Goal: Task Accomplishment & Management: Manage account settings

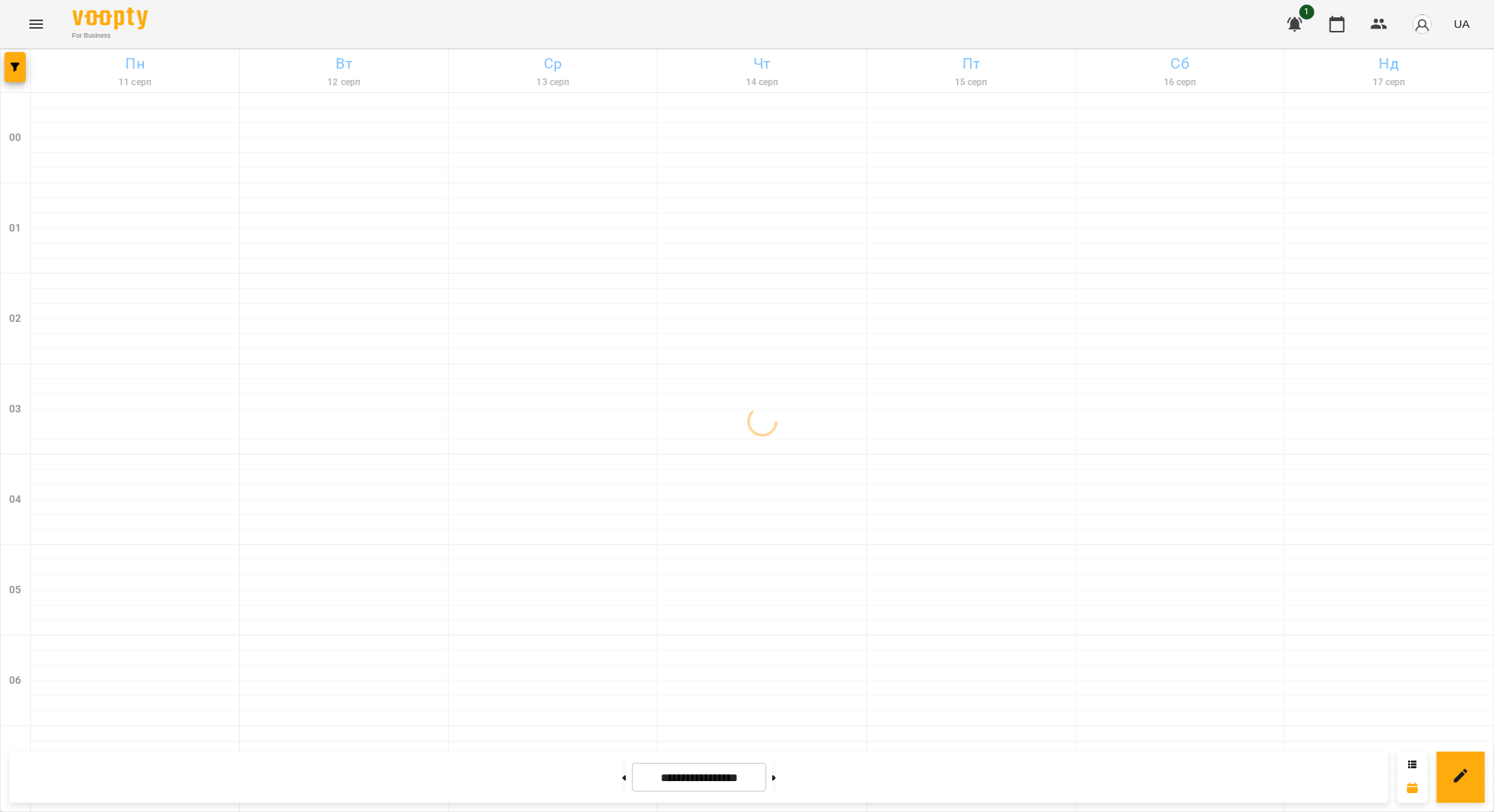
click at [42, 27] on icon "Menu" at bounding box center [36, 24] width 14 height 9
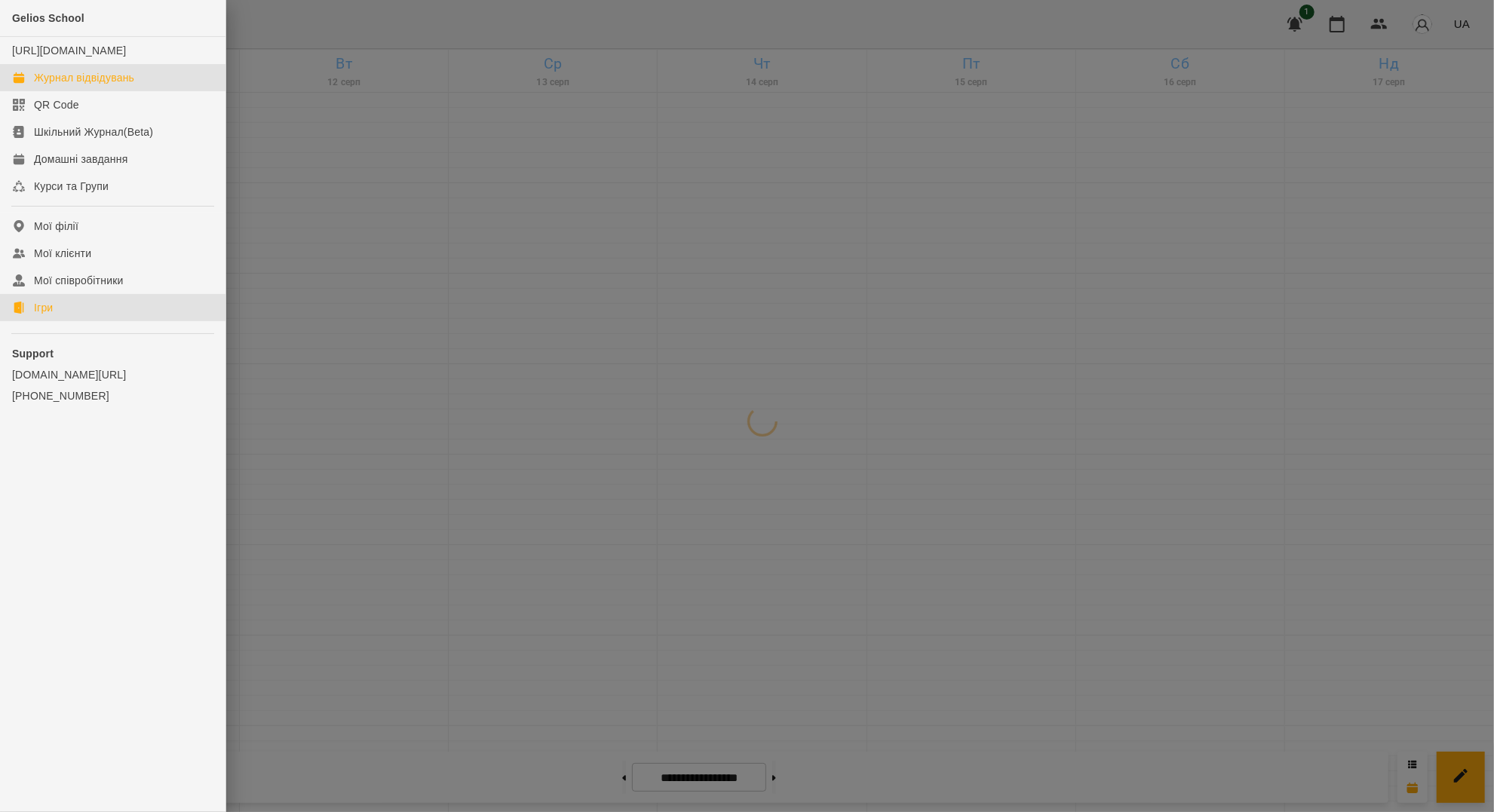
click at [56, 320] on link "Ігри" at bounding box center [112, 307] width 225 height 27
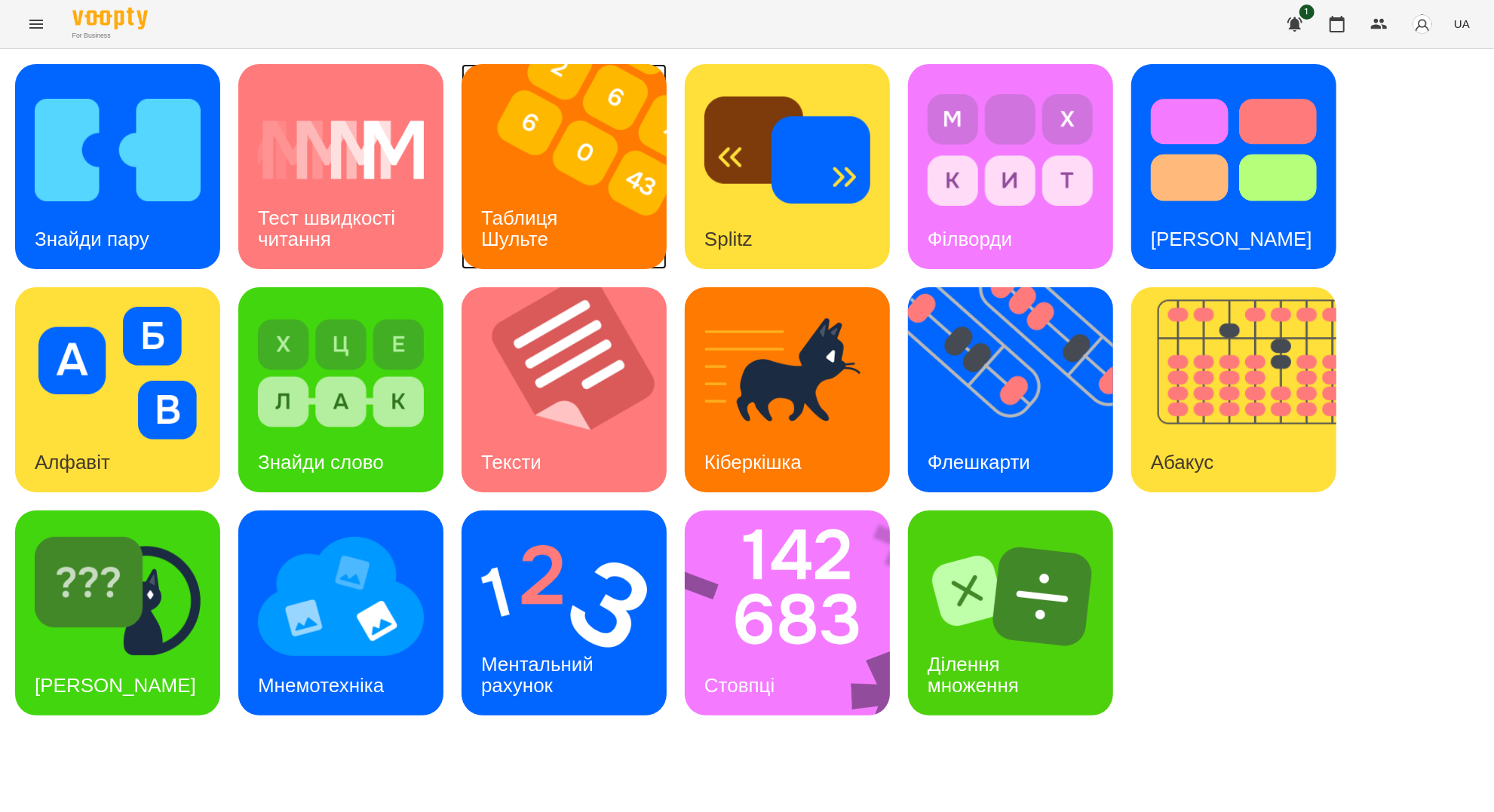
click at [554, 242] on div "Таблиця Шульте" at bounding box center [522, 228] width 121 height 80
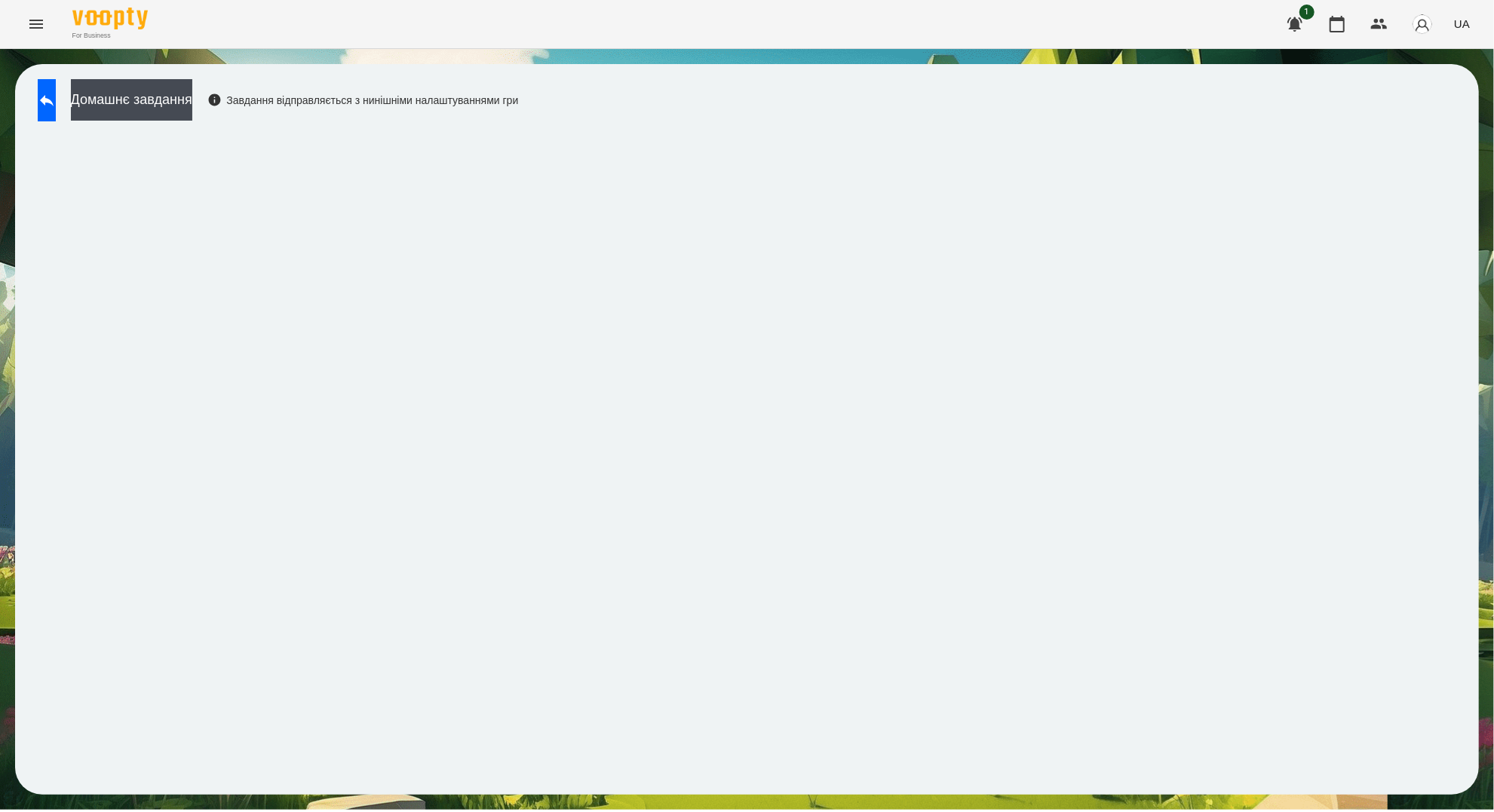
click at [38, 26] on icon "Menu" at bounding box center [36, 24] width 18 height 18
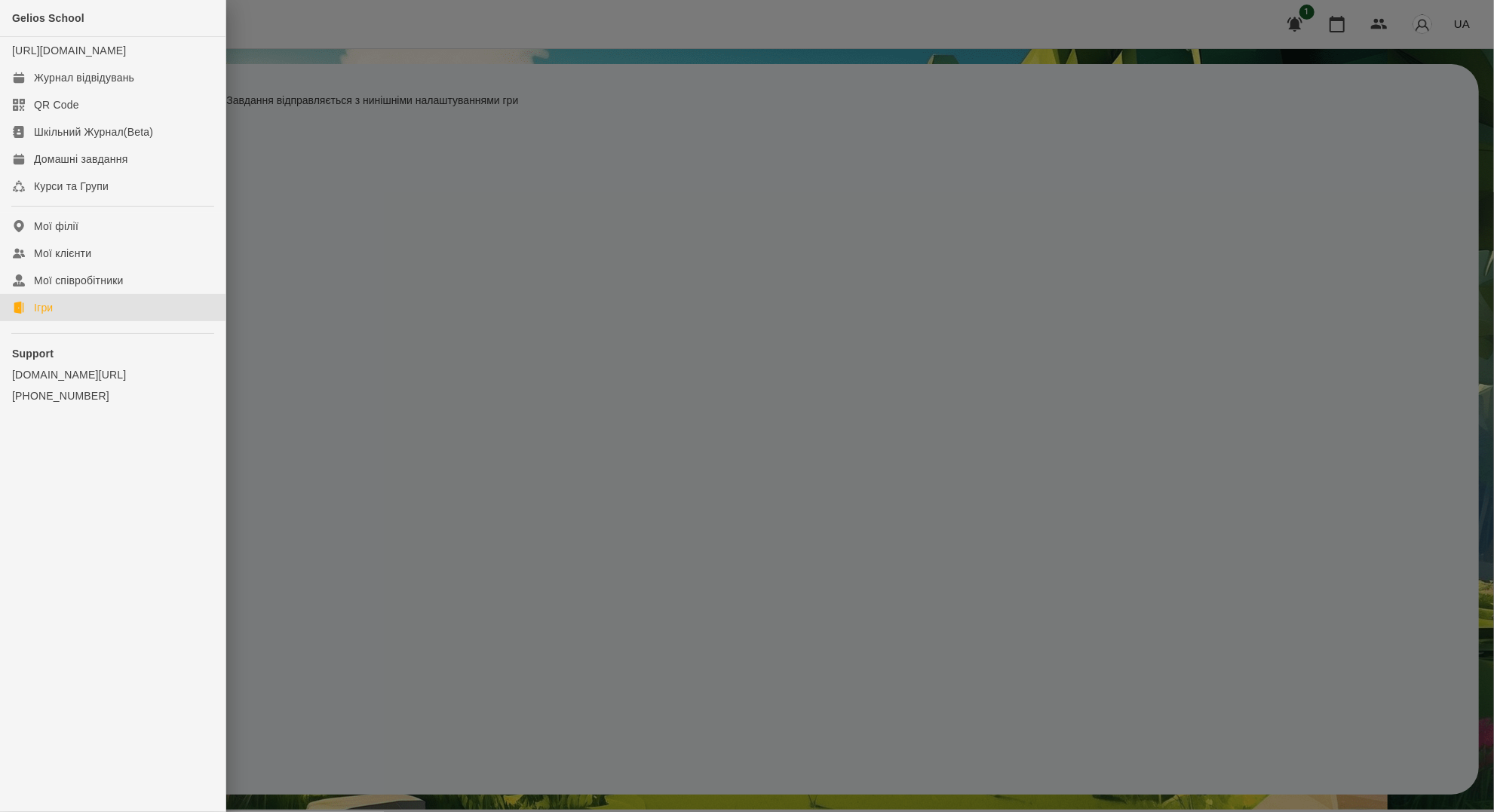
drag, startPoint x: 40, startPoint y: 315, endPoint x: 64, endPoint y: 316, distance: 24.0
click at [41, 315] on div "Ігри" at bounding box center [43, 307] width 19 height 15
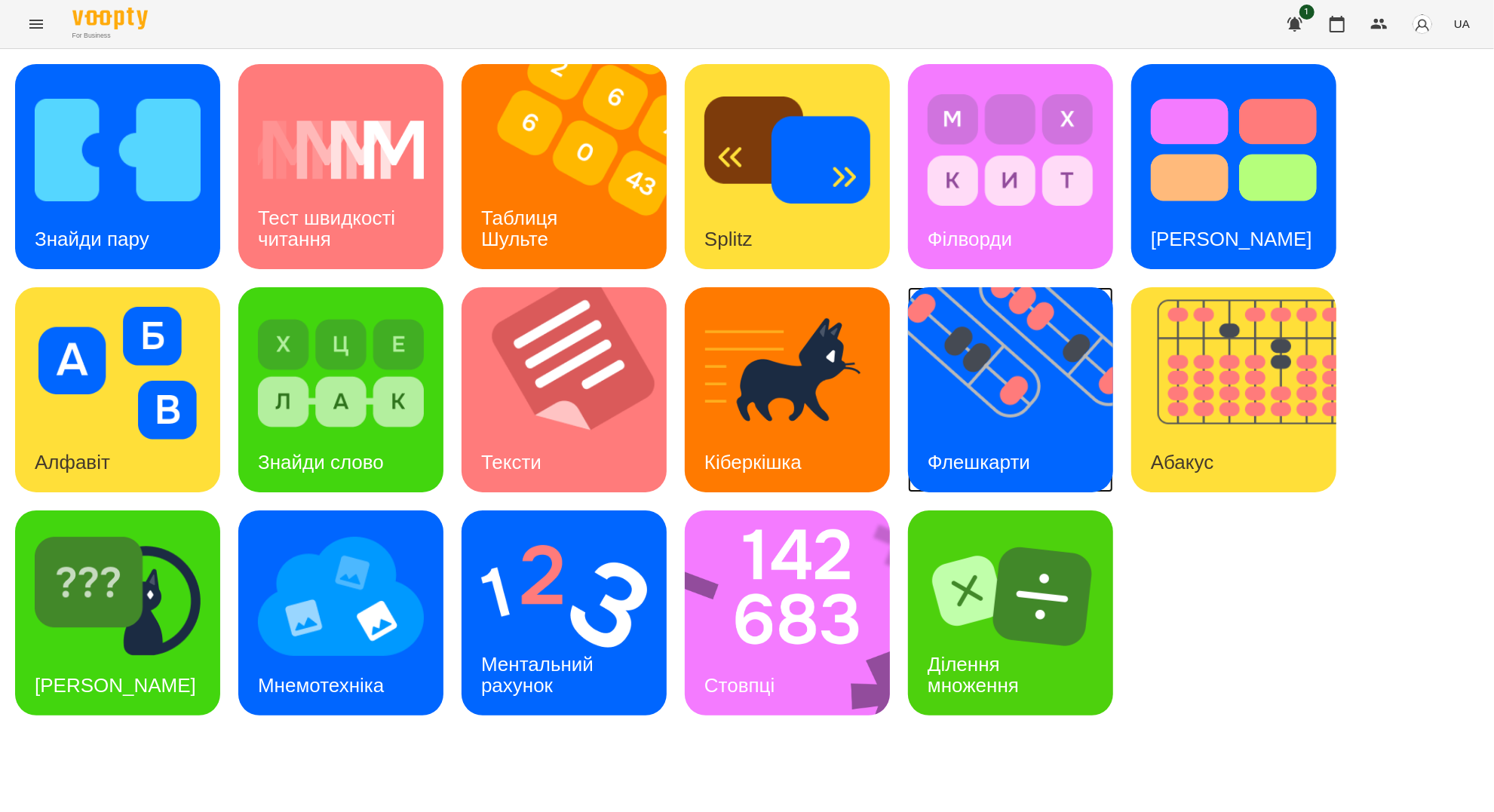
click at [971, 423] on img at bounding box center [1020, 390] width 224 height 205
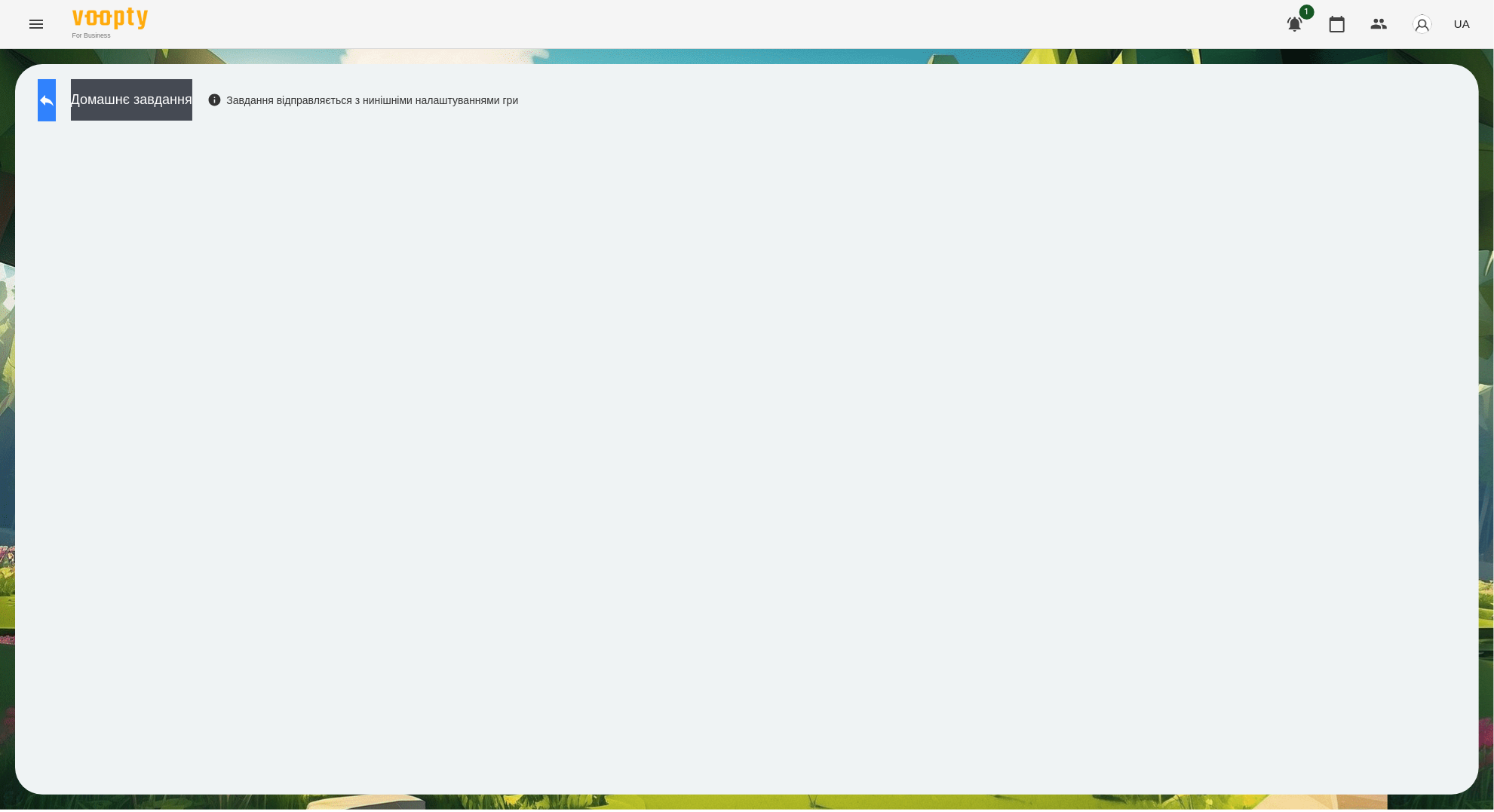
click at [56, 111] on button at bounding box center [46, 100] width 18 height 42
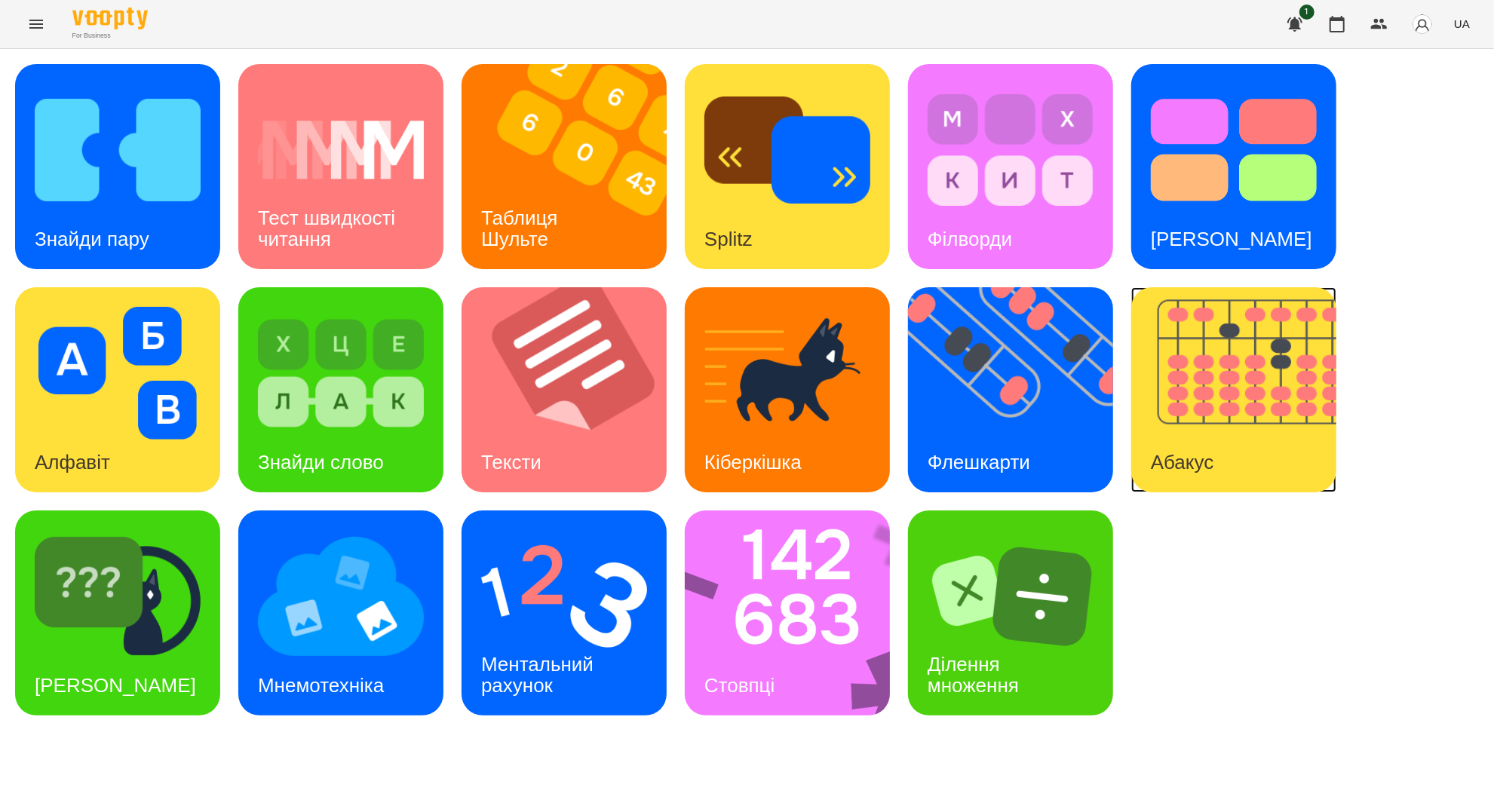
click at [1172, 401] on img at bounding box center [1244, 390] width 224 height 205
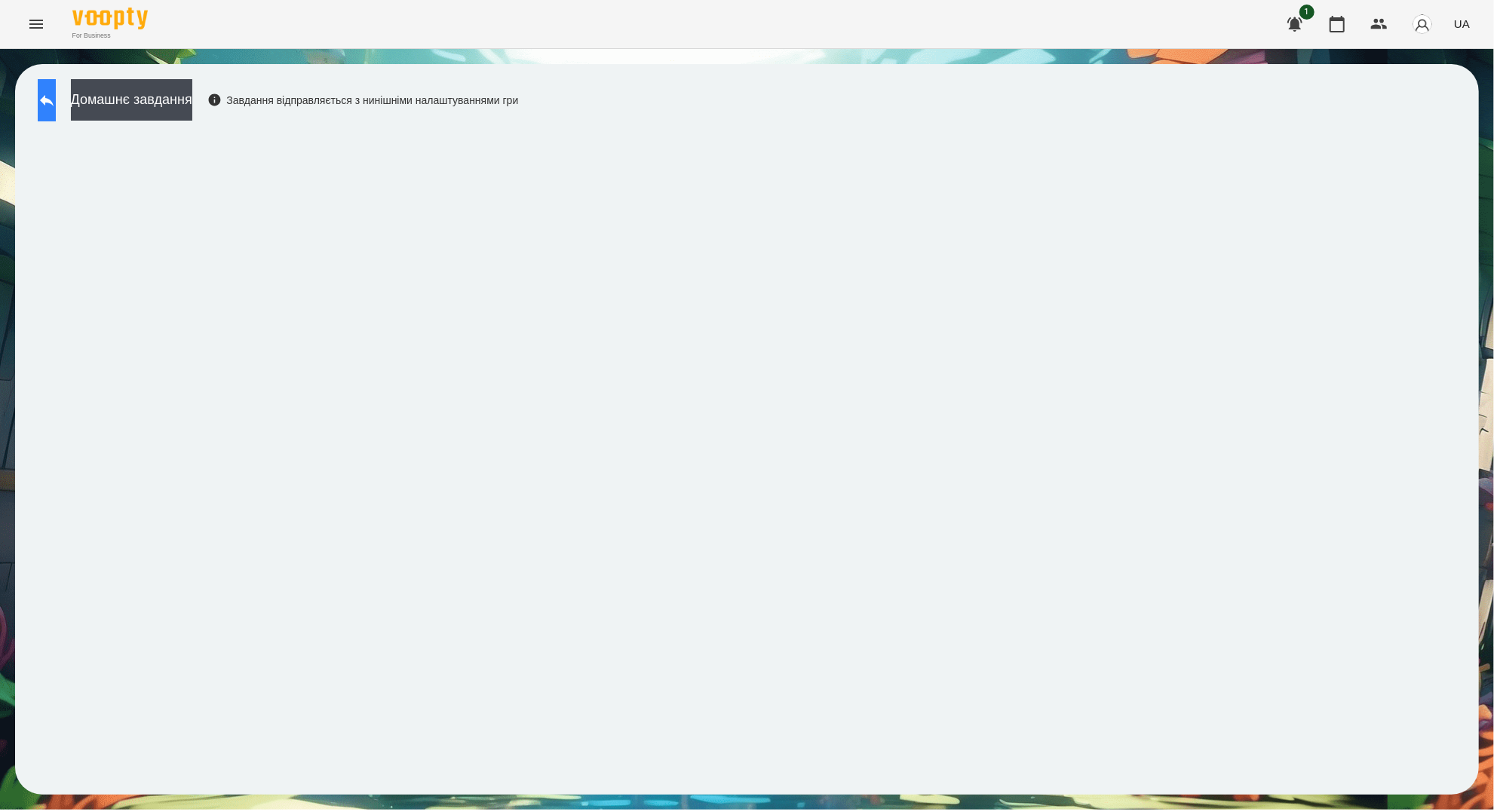
click at [56, 109] on icon at bounding box center [46, 100] width 18 height 18
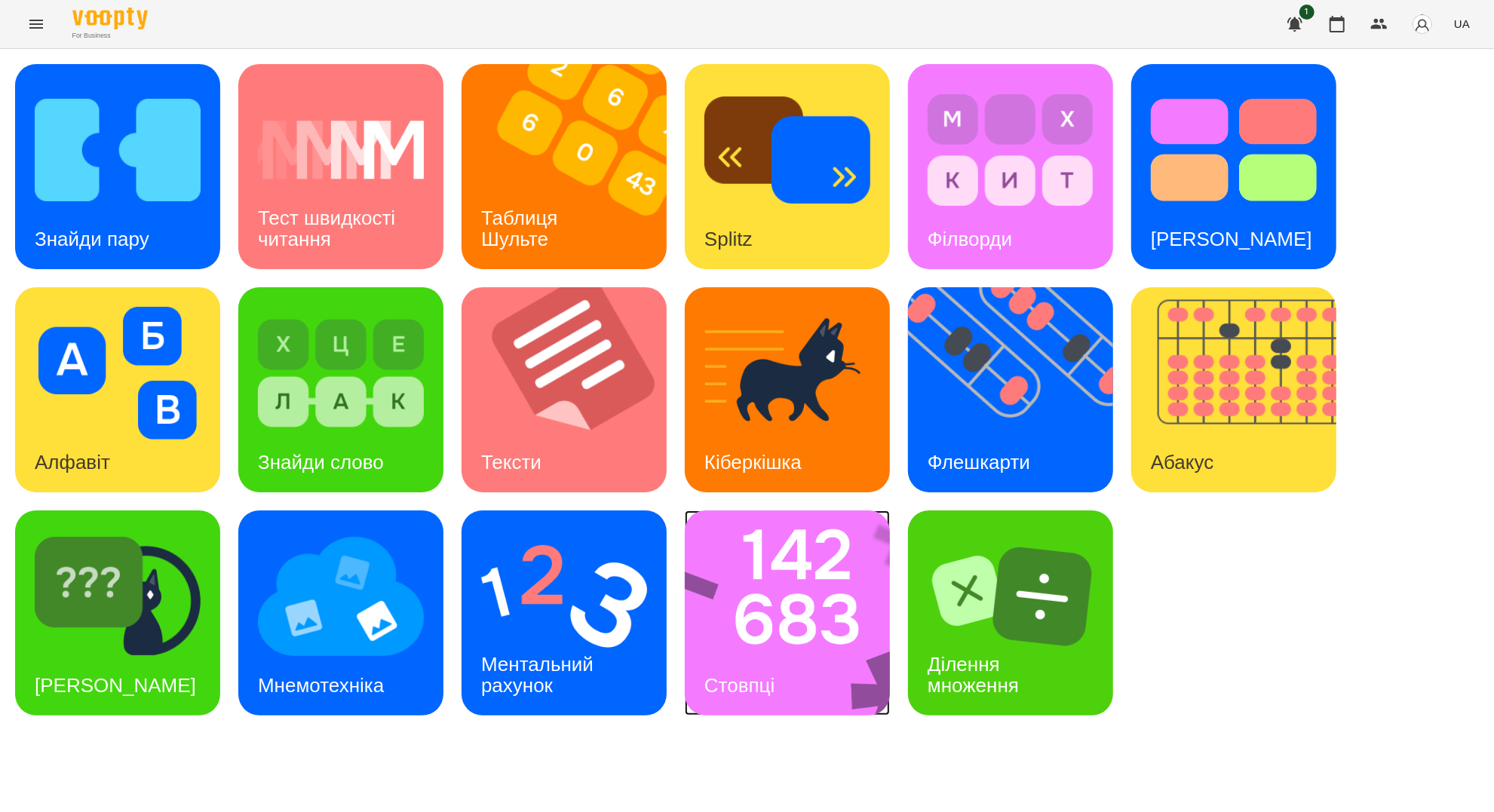
click at [803, 649] on img at bounding box center [797, 613] width 225 height 205
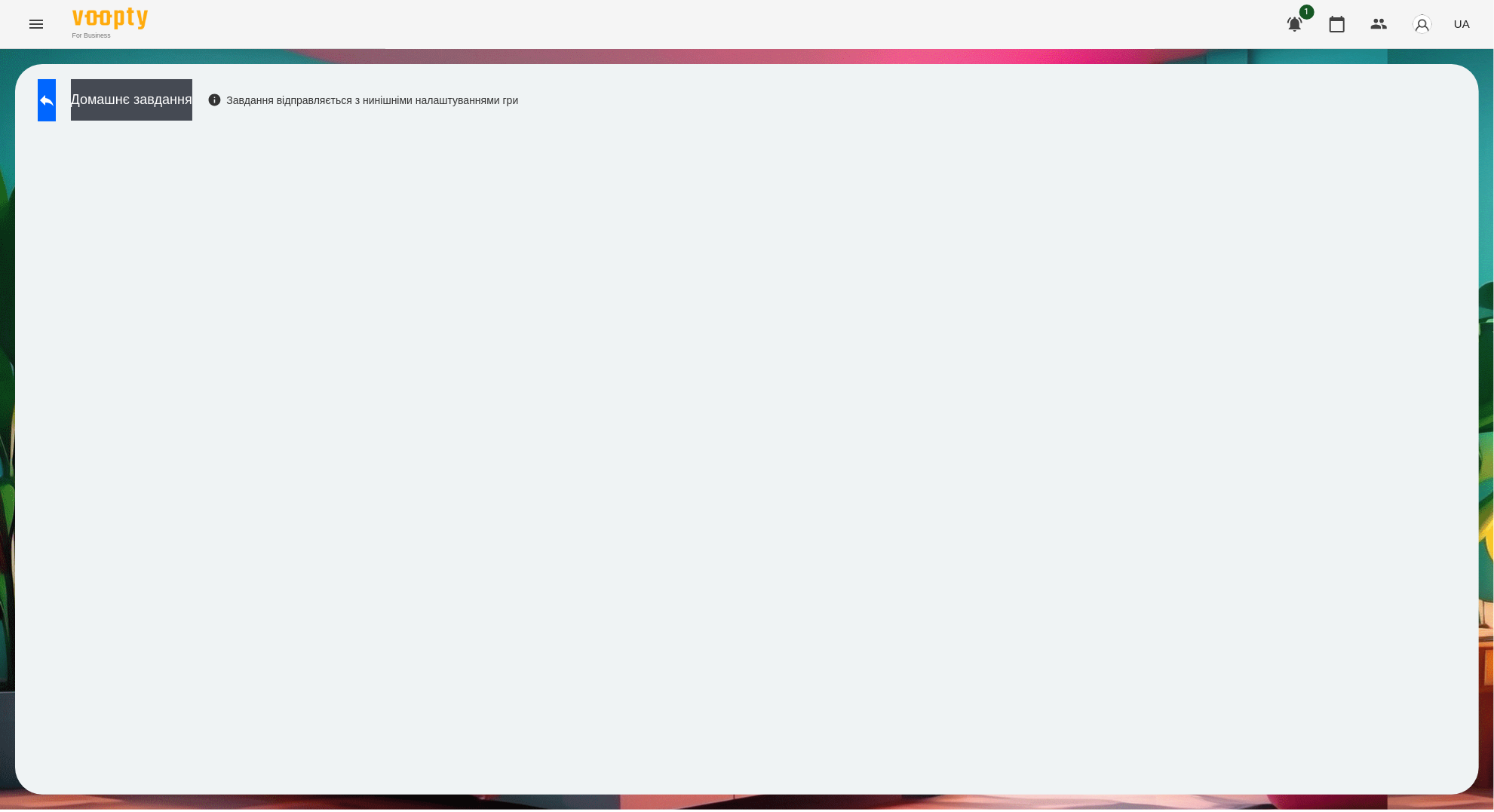
click at [22, 13] on button "Menu" at bounding box center [36, 24] width 37 height 37
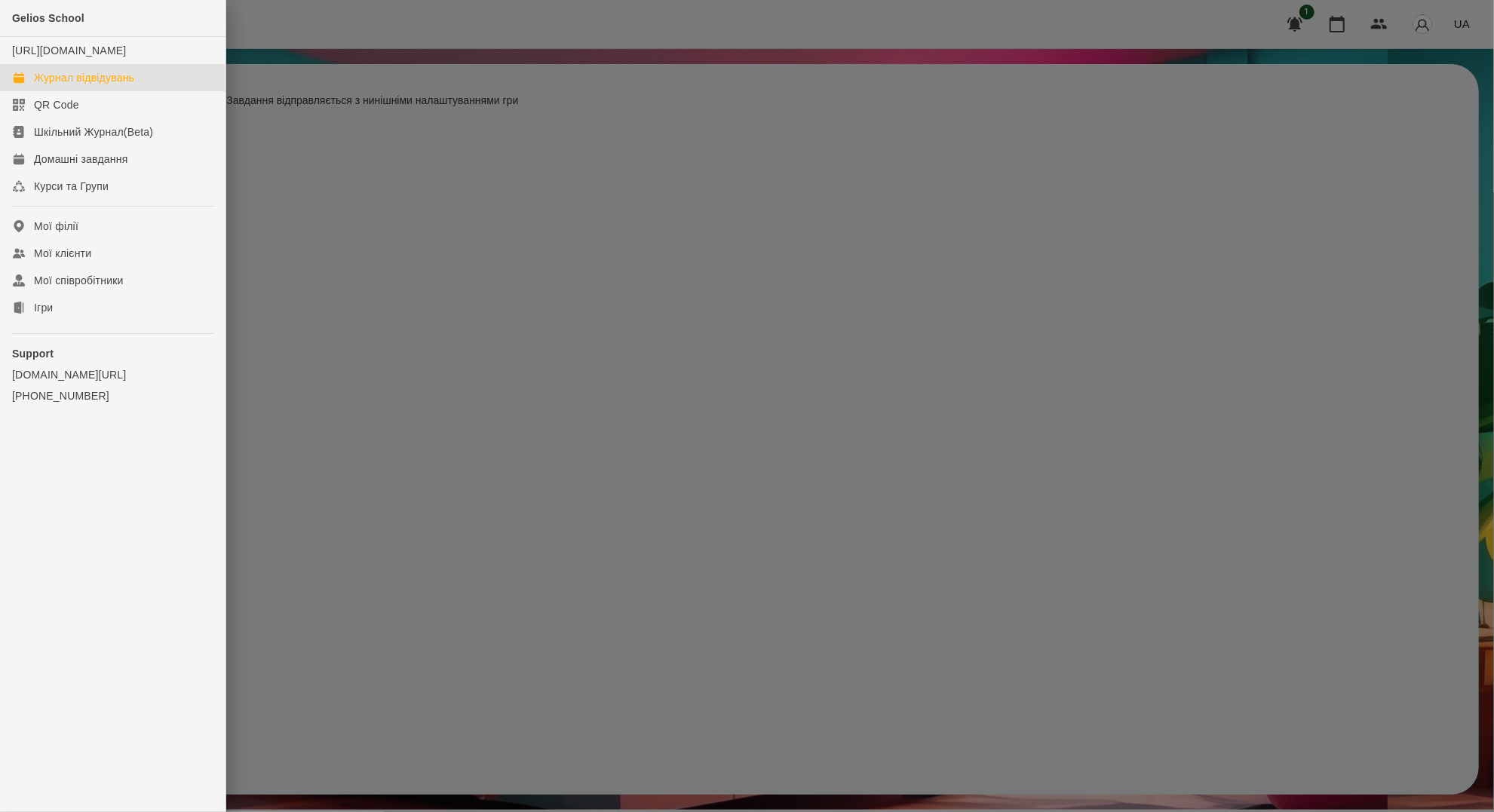
click at [89, 85] on div "Журнал відвідувань" at bounding box center [84, 77] width 100 height 15
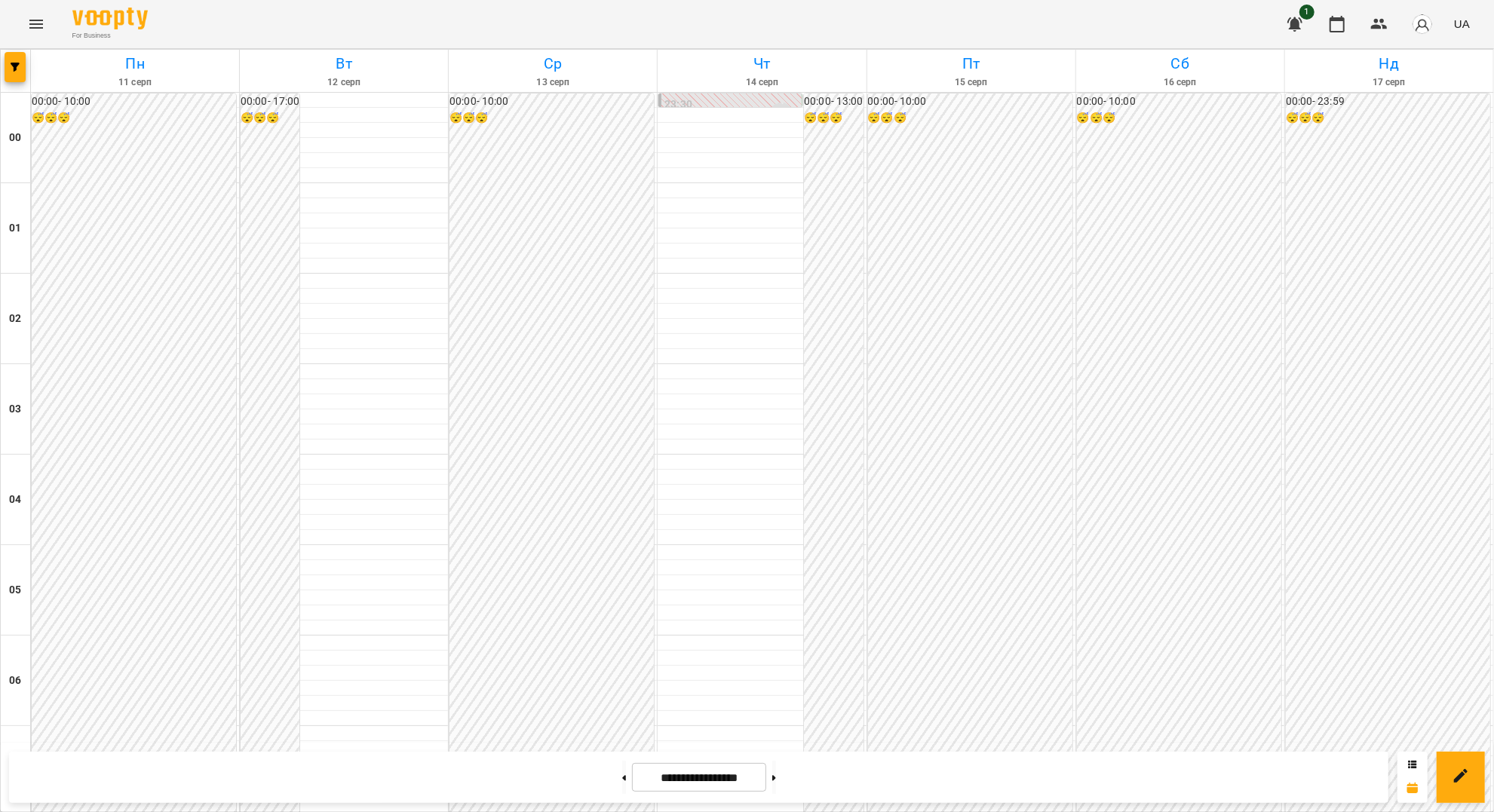
scroll to position [804, 0]
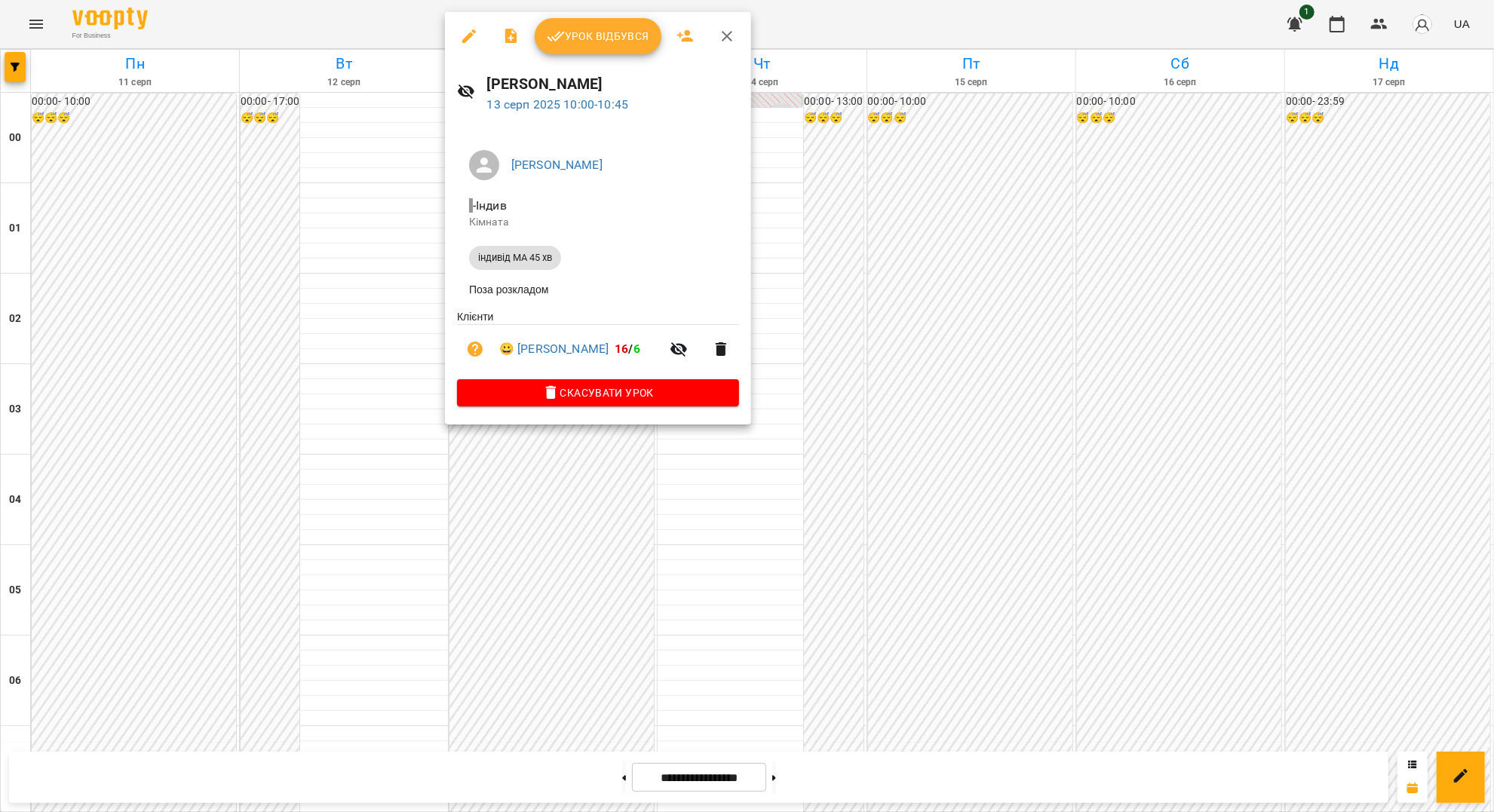
click at [594, 54] on div "Урок відбувся" at bounding box center [597, 36] width 306 height 48
click at [591, 43] on span "Урок відбувся" at bounding box center [598, 36] width 102 height 18
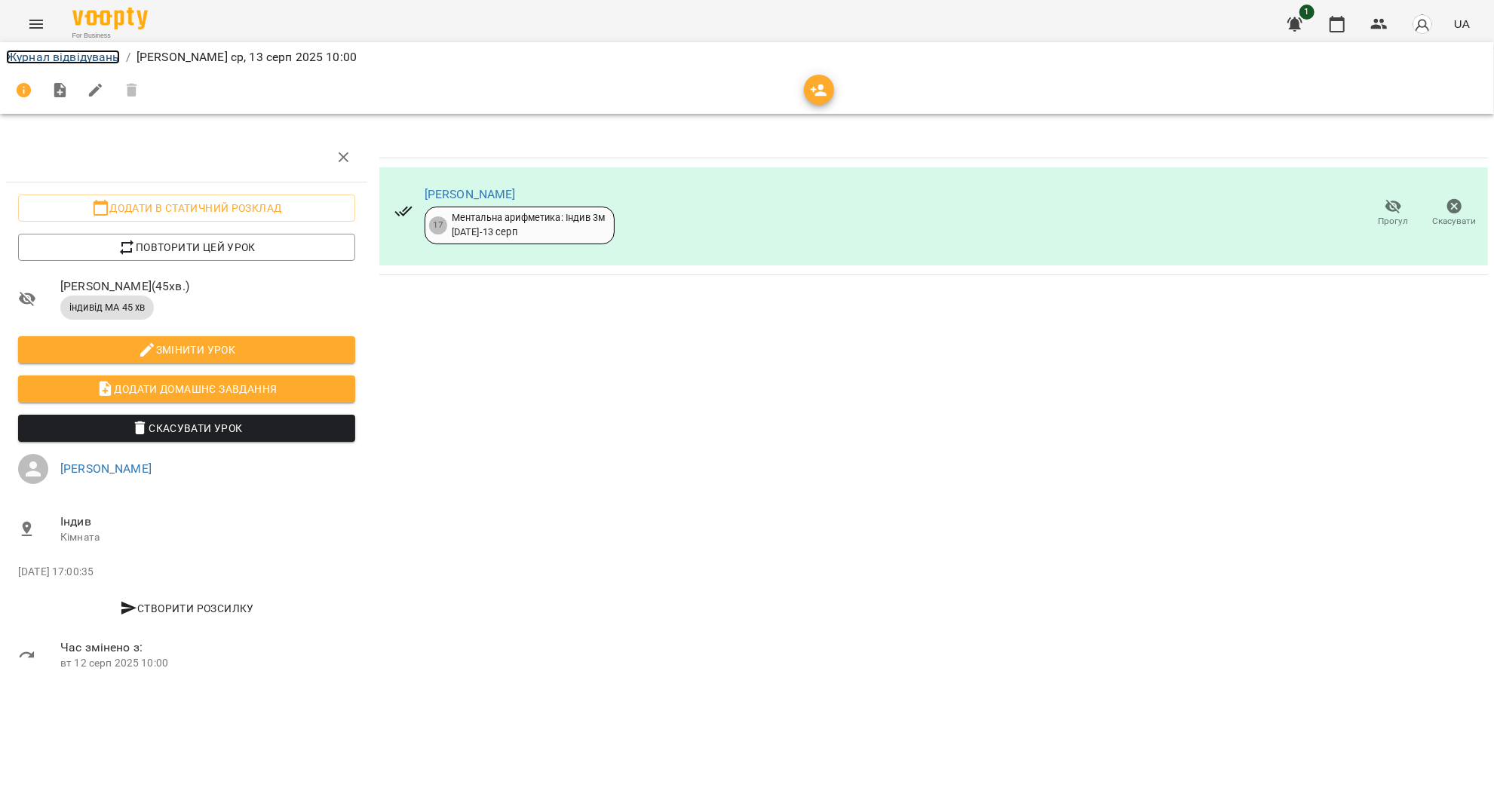
click at [80, 59] on link "Журнал відвідувань" at bounding box center [63, 57] width 114 height 15
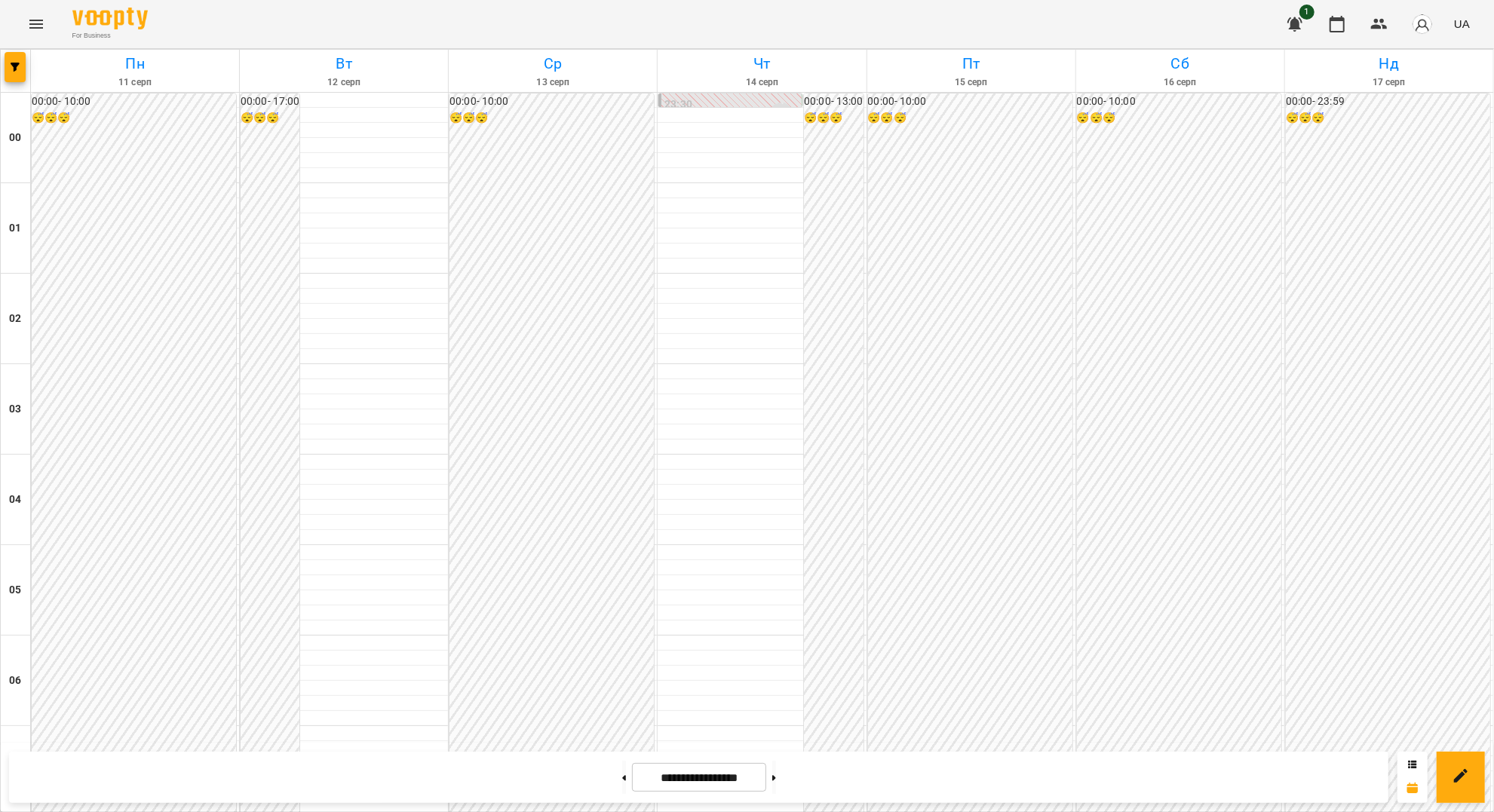
scroll to position [1307, 0]
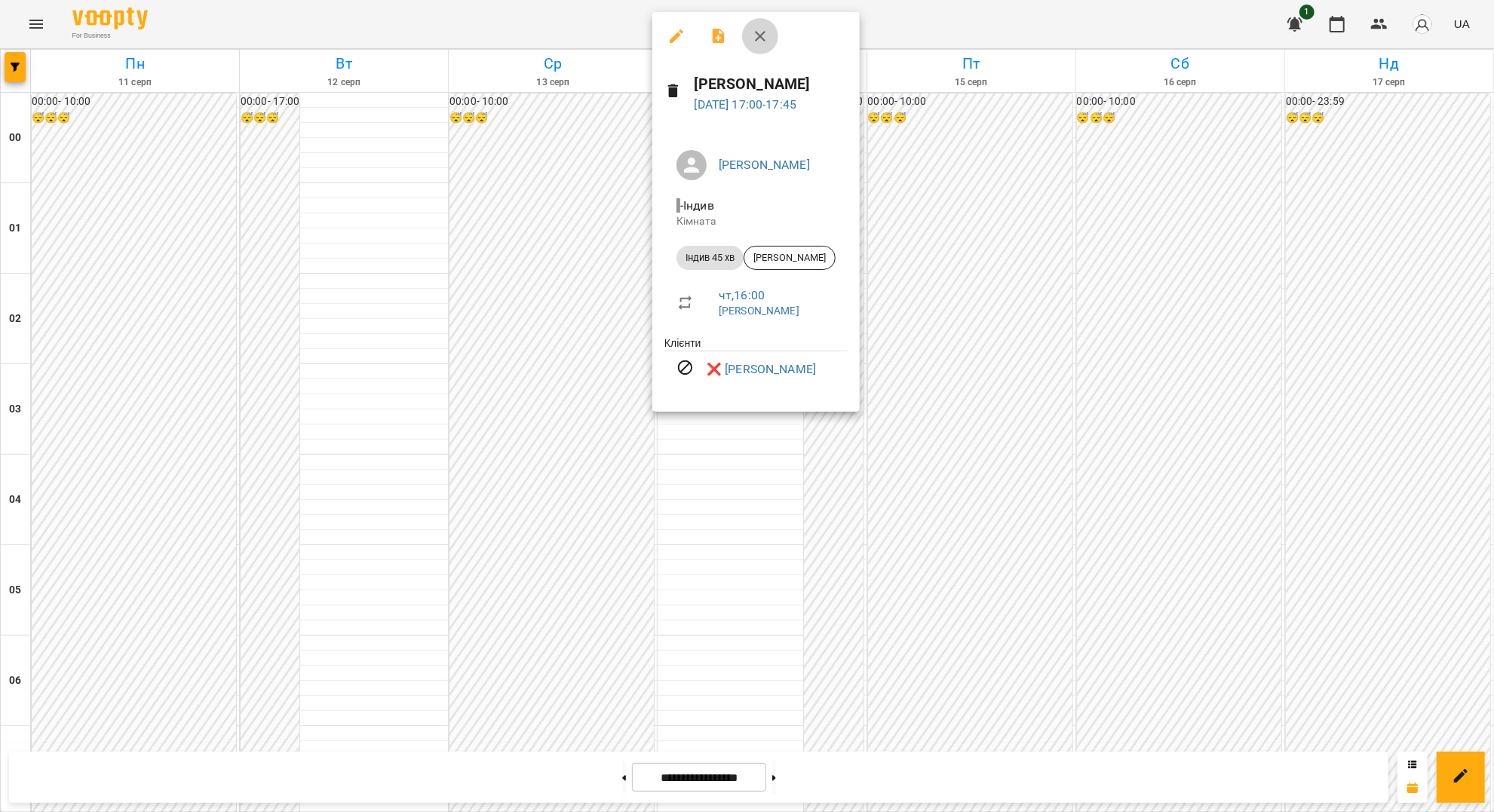
click at [758, 37] on icon "button" at bounding box center [760, 36] width 18 height 18
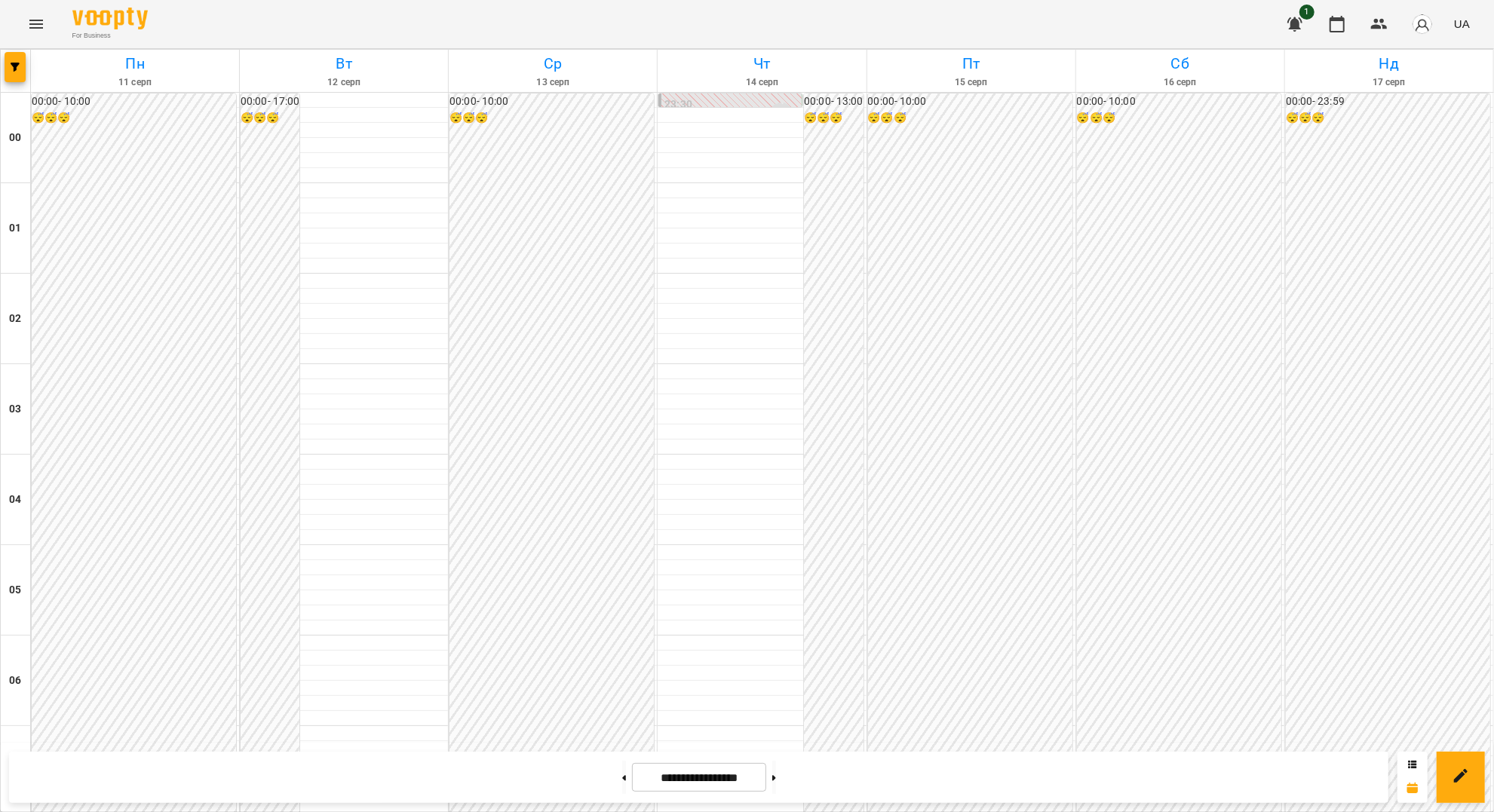
scroll to position [716, 0]
click at [37, 30] on icon "Menu" at bounding box center [36, 24] width 18 height 18
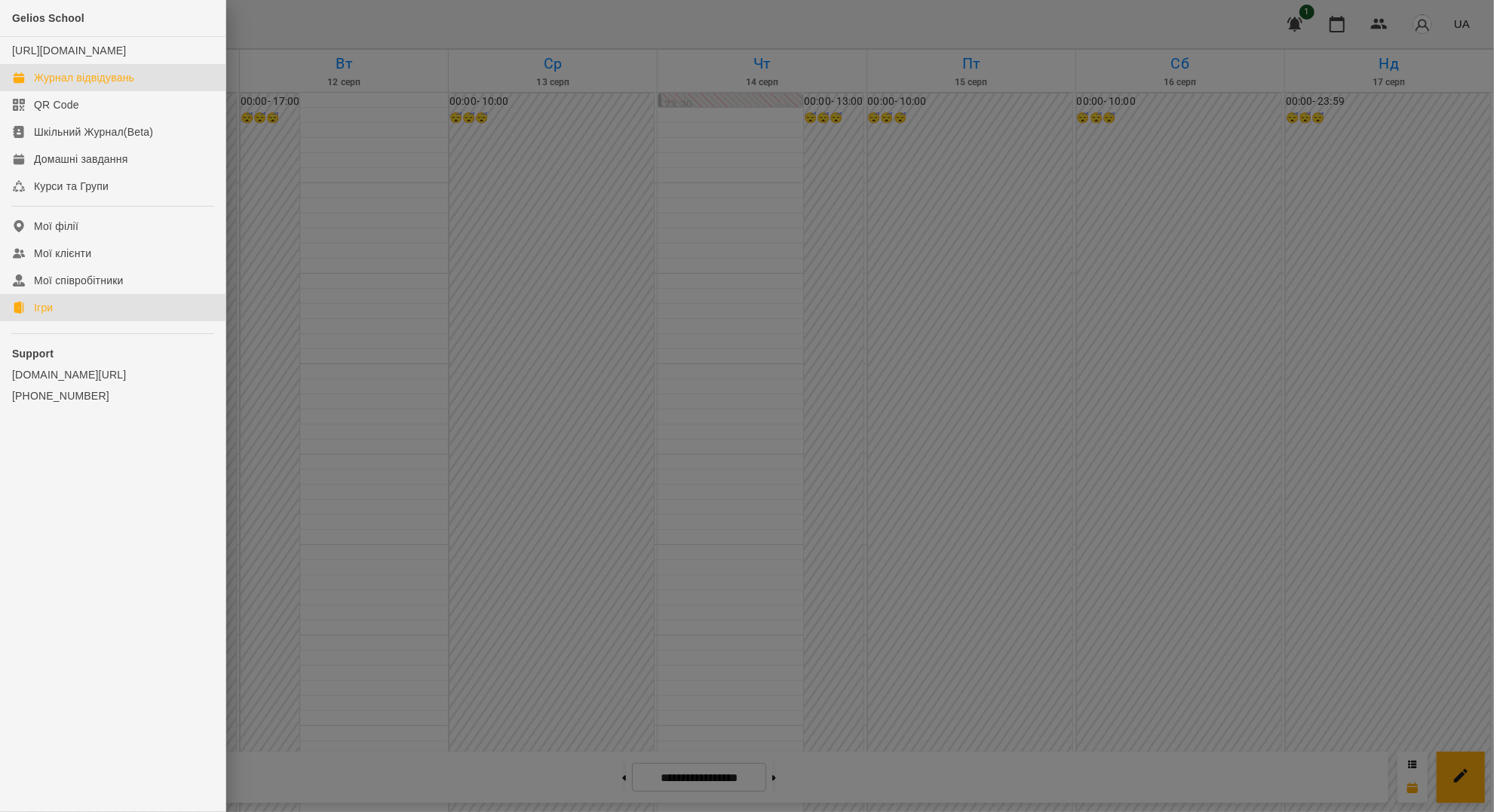
click at [47, 315] on div "Ігри" at bounding box center [43, 307] width 19 height 15
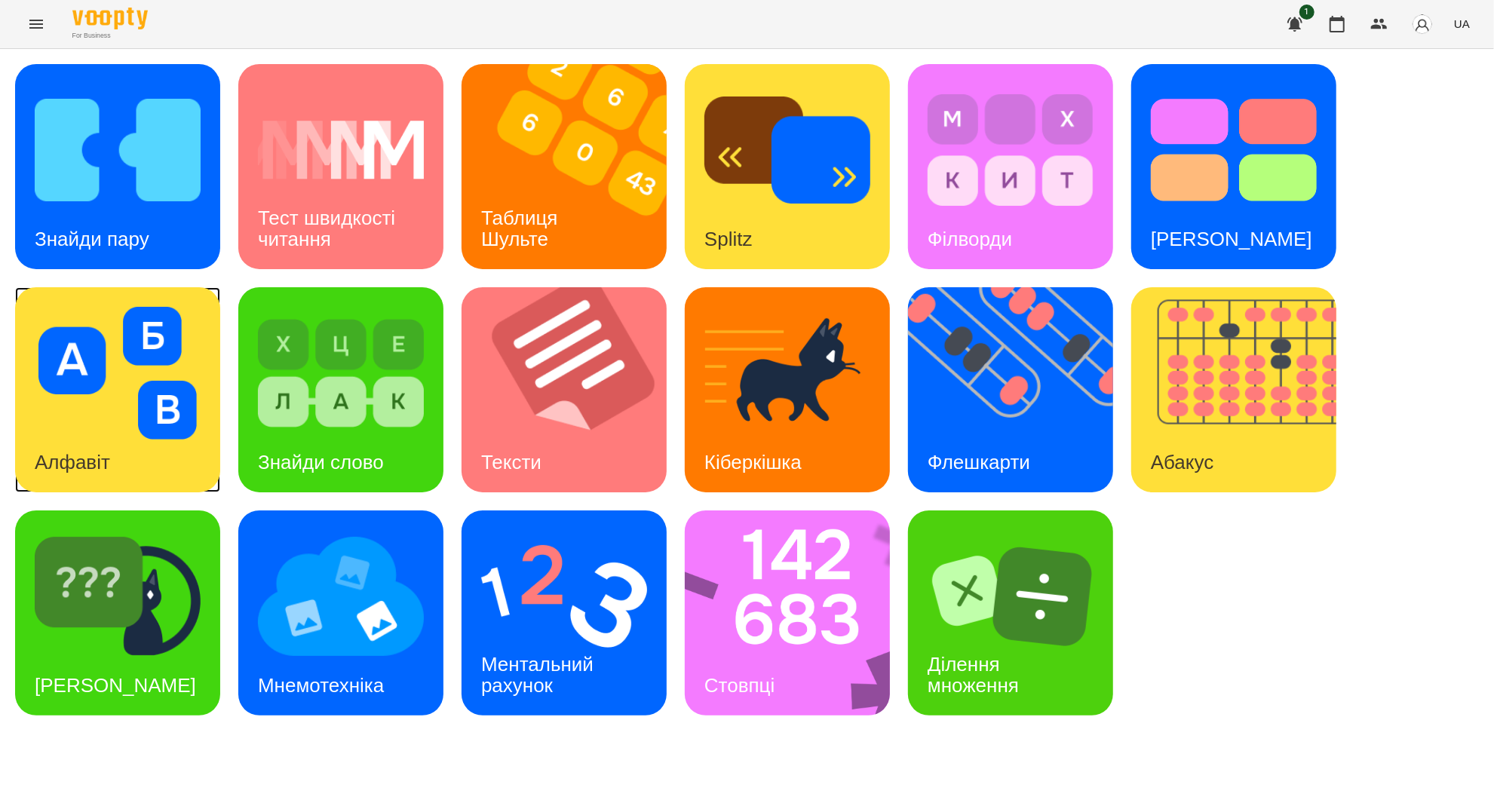
click at [153, 402] on img at bounding box center [118, 373] width 166 height 132
